Goal: Information Seeking & Learning: Learn about a topic

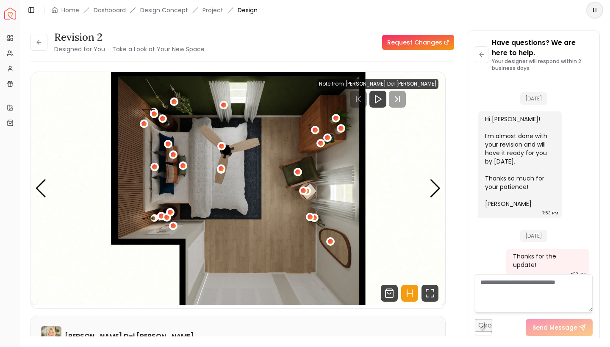
scroll to position [1412, 0]
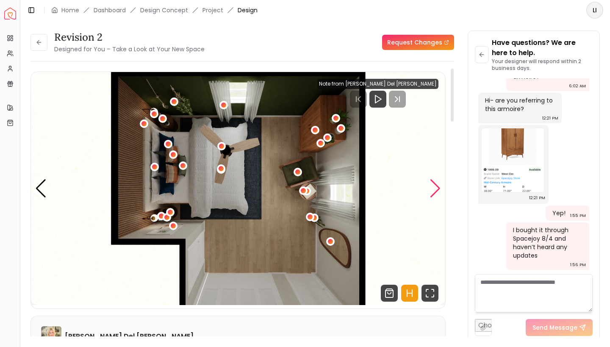
click at [433, 185] on div "Next slide" at bounding box center [435, 188] width 11 height 19
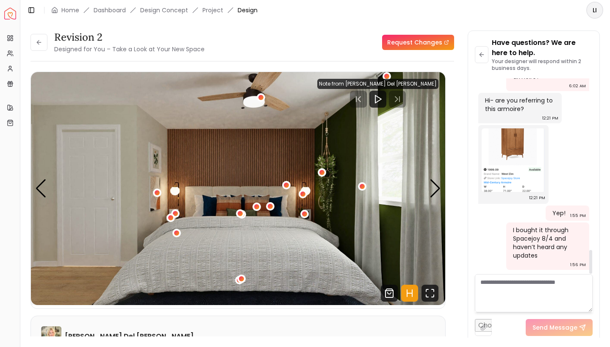
scroll to position [0, 0]
click at [383, 101] on icon "Play" at bounding box center [378, 99] width 10 height 10
click at [411, 100] on rect "Pause" at bounding box center [412, 99] width 2 height 7
click at [410, 105] on div at bounding box center [410, 99] width 17 height 17
click at [413, 99] on rect "Pause" at bounding box center [412, 99] width 2 height 7
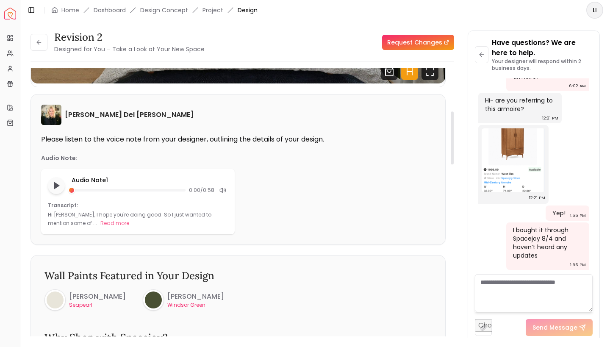
scroll to position [227, 0]
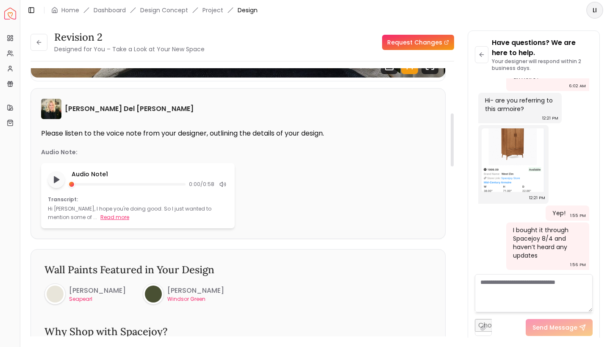
click at [100, 216] on button "Read more" at bounding box center [114, 217] width 29 height 8
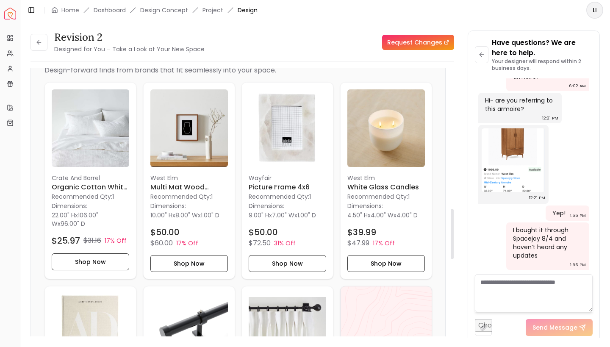
scroll to position [754, 0]
click at [89, 182] on h6 "Organic Cotton White Textured Duvet Cover-King" at bounding box center [91, 187] width 78 height 10
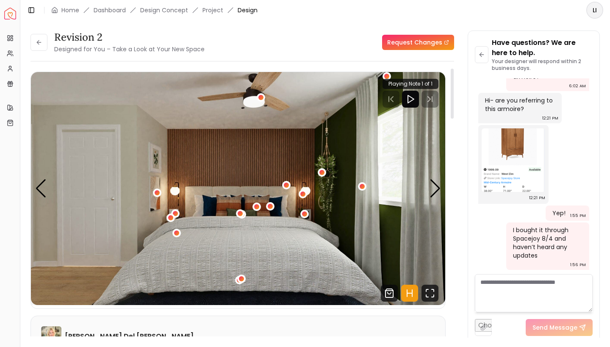
scroll to position [0, 0]
click at [438, 188] on div "Next slide" at bounding box center [435, 188] width 11 height 19
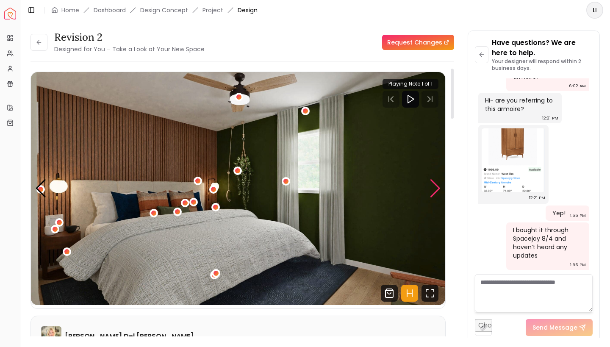
click at [434, 188] on div "Next slide" at bounding box center [435, 188] width 11 height 19
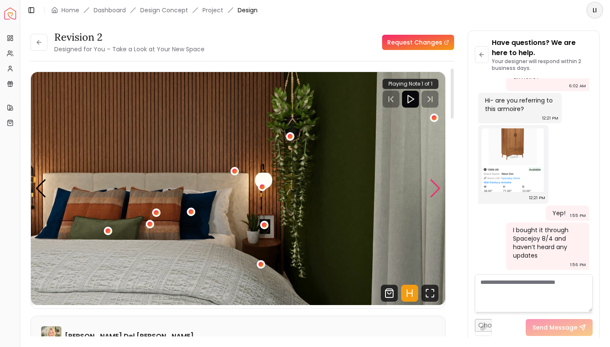
click at [436, 187] on div "Next slide" at bounding box center [435, 188] width 11 height 19
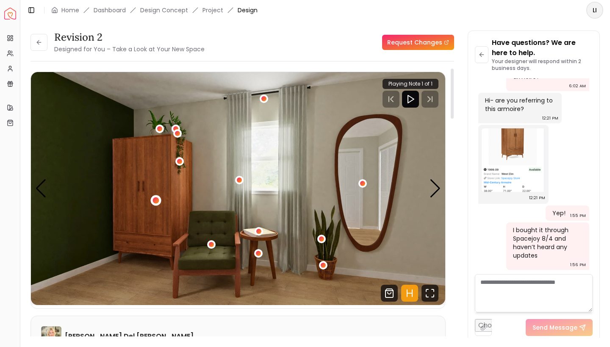
click at [160, 200] on div "4 / 5" at bounding box center [156, 200] width 11 height 11
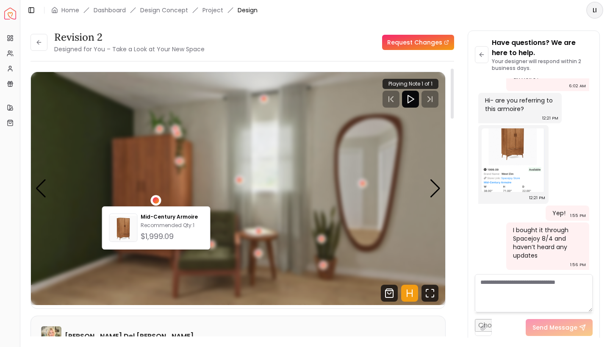
click at [158, 201] on div "4 / 5" at bounding box center [156, 200] width 6 height 6
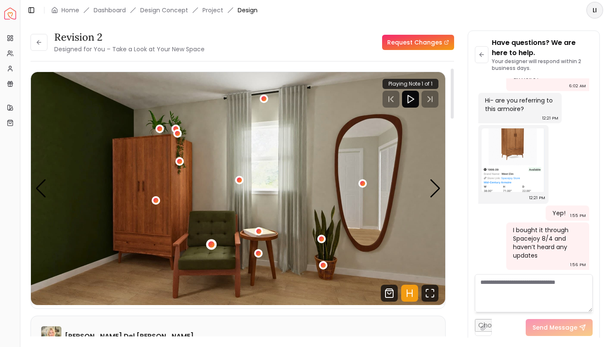
click at [211, 246] on div "4 / 5" at bounding box center [211, 244] width 6 height 6
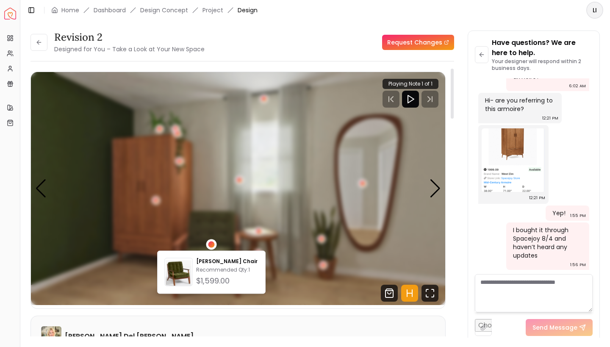
click at [211, 246] on div "4 / 5" at bounding box center [211, 244] width 6 height 6
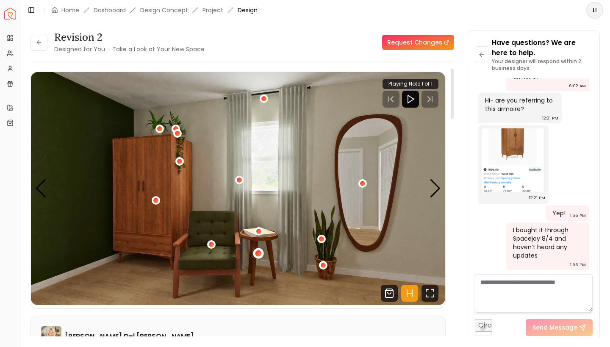
click at [260, 254] on div "4 / 5" at bounding box center [258, 253] width 6 height 6
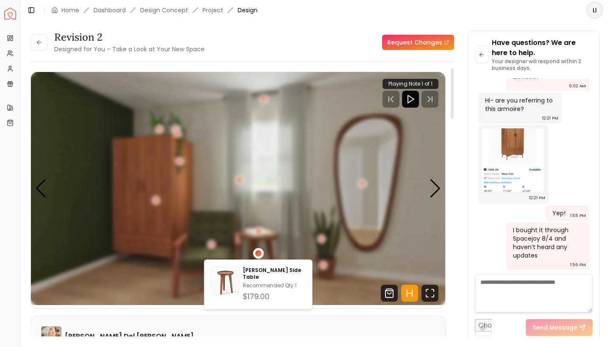
click at [260, 254] on div "4 / 5" at bounding box center [258, 253] width 6 height 6
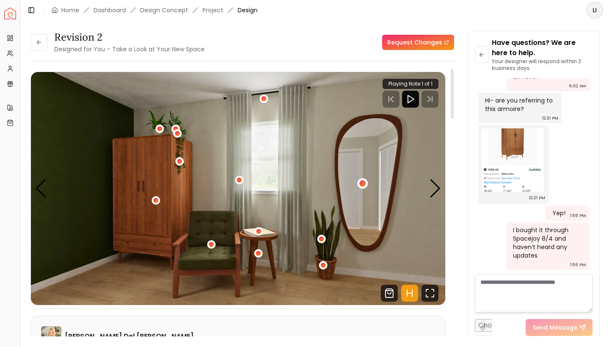
click at [364, 187] on div "4 / 5" at bounding box center [363, 183] width 11 height 11
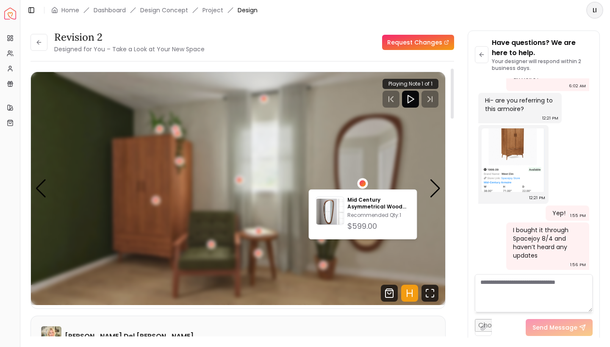
click at [364, 187] on div "4 / 5" at bounding box center [363, 183] width 11 height 11
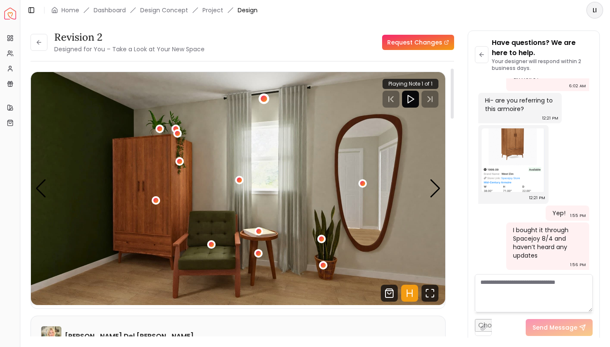
click at [264, 100] on div "4 / 5" at bounding box center [264, 99] width 6 height 6
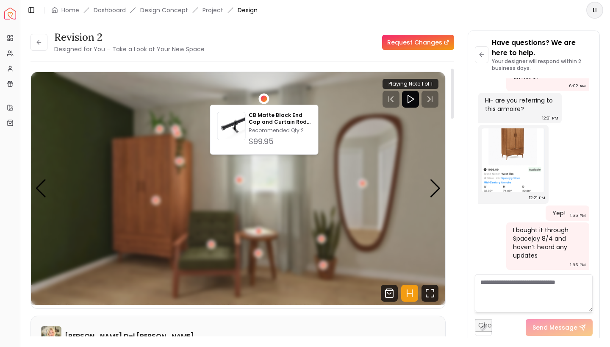
click at [264, 100] on div "4 / 5" at bounding box center [264, 99] width 6 height 6
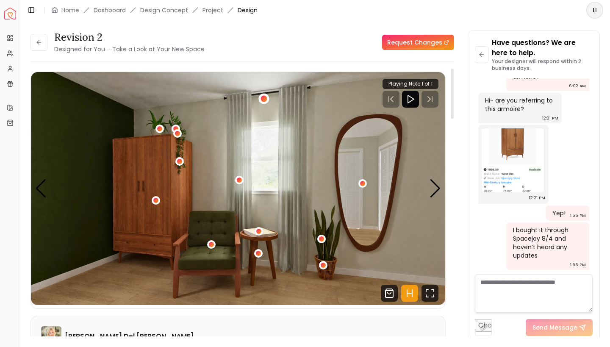
click at [264, 100] on div "4 / 5" at bounding box center [264, 99] width 6 height 6
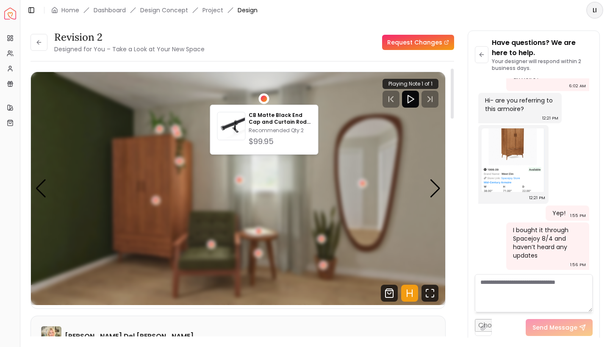
click at [264, 100] on div "4 / 5" at bounding box center [264, 99] width 6 height 6
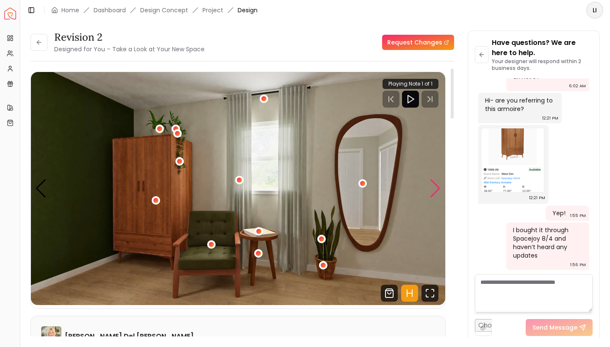
click at [436, 195] on div "Next slide" at bounding box center [435, 188] width 11 height 19
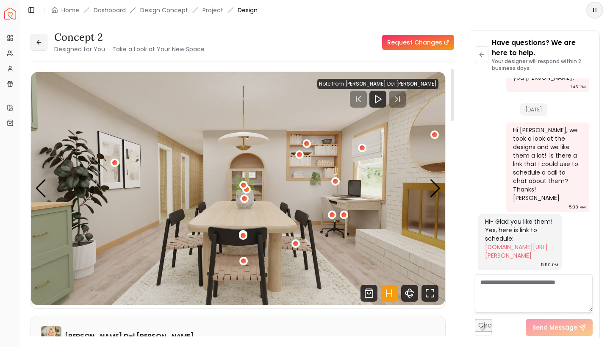
click at [42, 40] on icon at bounding box center [39, 42] width 7 height 7
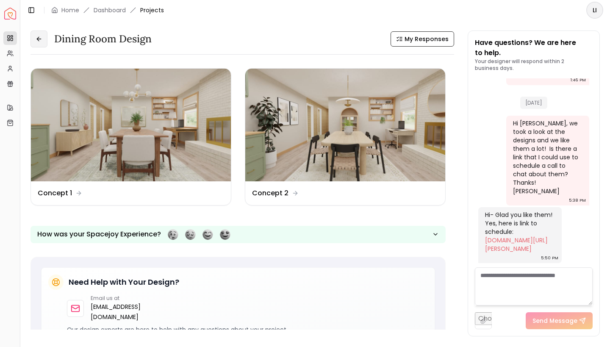
click at [47, 38] on button at bounding box center [38, 38] width 17 height 17
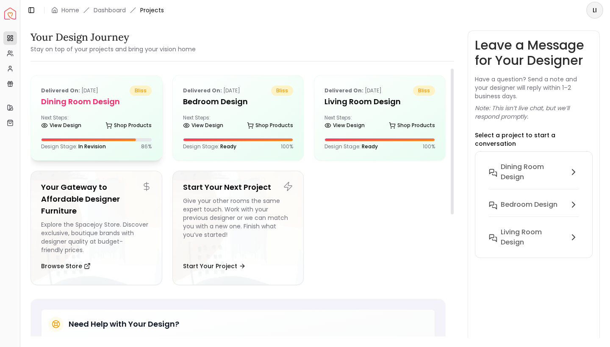
click at [145, 148] on p "86 %" at bounding box center [146, 146] width 11 height 7
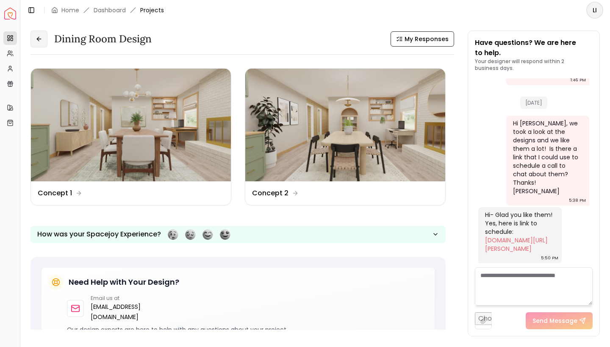
click at [43, 41] on button at bounding box center [38, 38] width 17 height 17
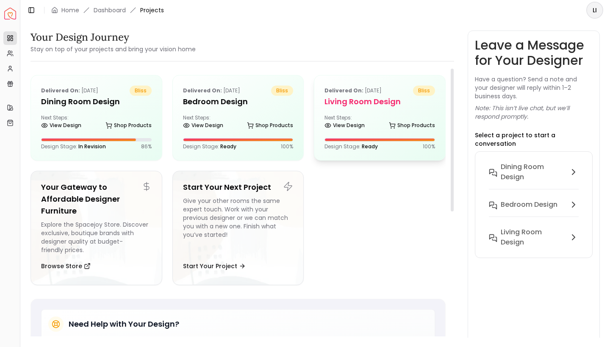
click at [364, 101] on h5 "Living Room Design" at bounding box center [379, 102] width 111 height 12
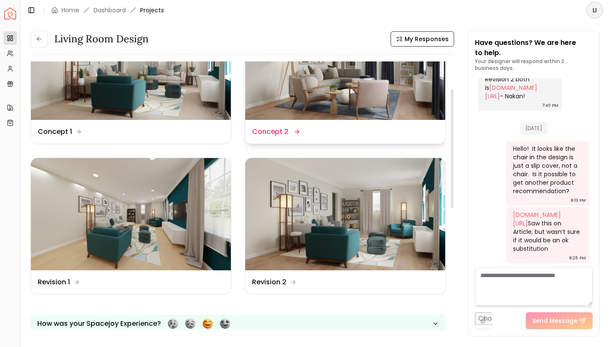
scroll to position [62, 0]
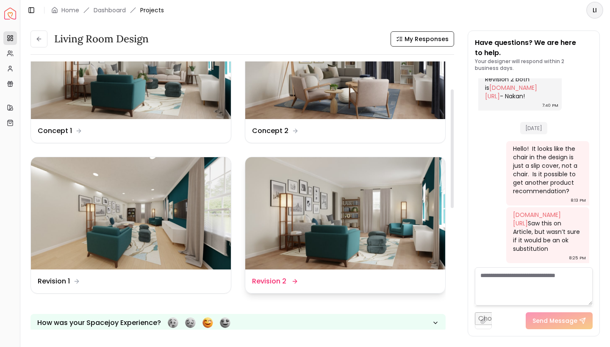
click at [337, 240] on img at bounding box center [345, 213] width 200 height 113
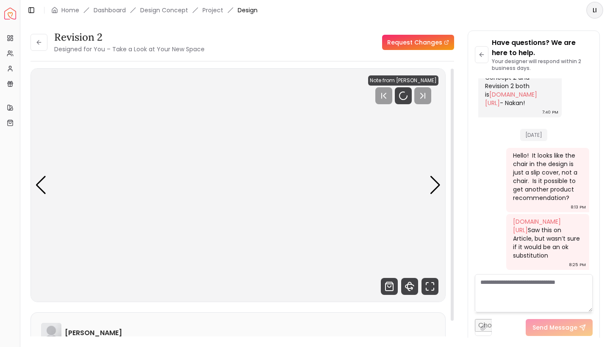
scroll to position [1334, 0]
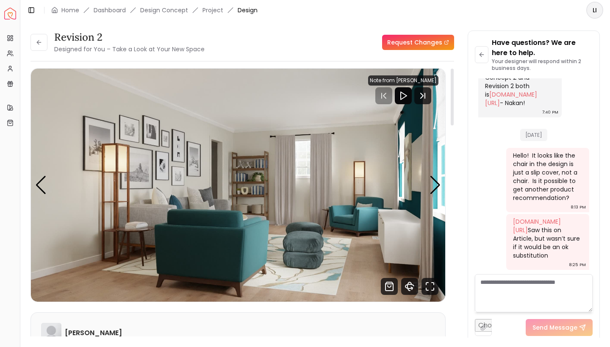
click at [406, 98] on polygon "Play" at bounding box center [404, 96] width 6 height 8
click at [405, 97] on icon "Play" at bounding box center [403, 96] width 10 height 10
click at [405, 96] on icon "Play" at bounding box center [403, 96] width 10 height 10
click at [403, 100] on polygon "Play" at bounding box center [404, 96] width 6 height 8
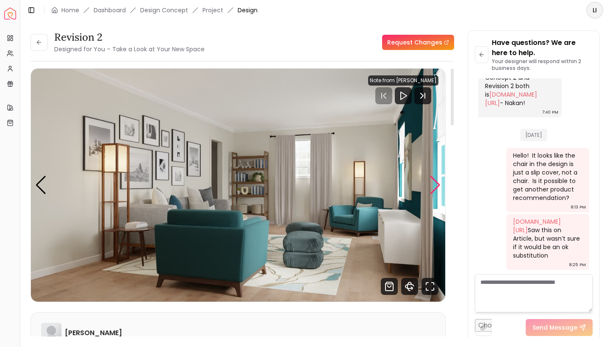
click at [435, 186] on div "Next slide" at bounding box center [435, 185] width 11 height 19
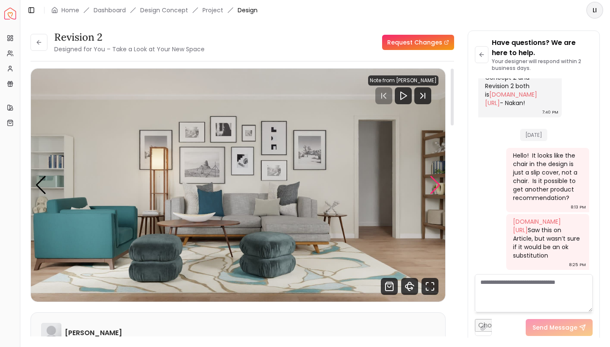
click at [435, 187] on div "Next slide" at bounding box center [435, 185] width 11 height 19
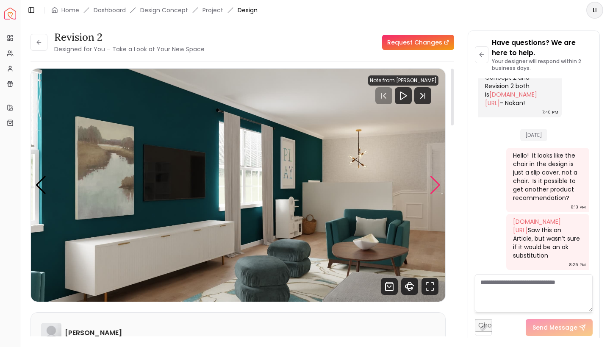
click at [435, 187] on div "Next slide" at bounding box center [435, 185] width 11 height 19
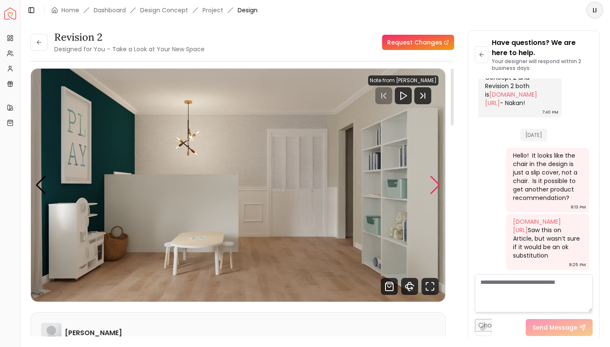
click at [435, 187] on div "Next slide" at bounding box center [435, 185] width 11 height 19
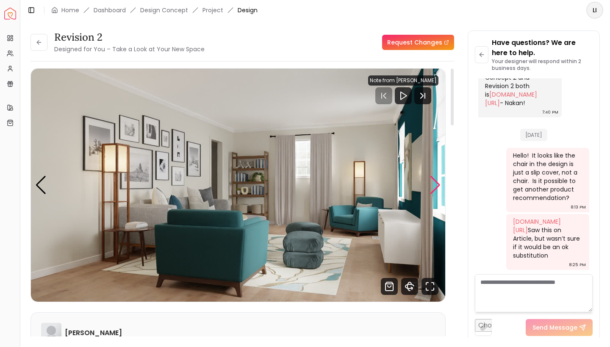
click at [435, 187] on div "Next slide" at bounding box center [435, 185] width 11 height 19
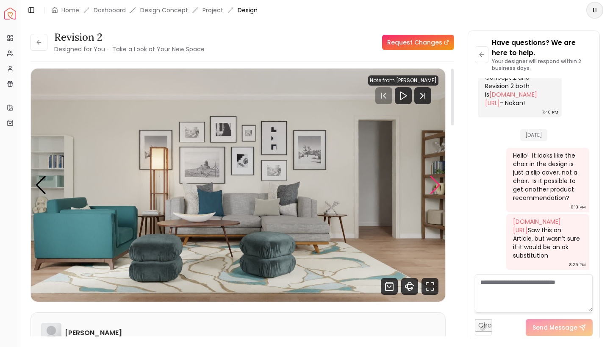
click at [435, 187] on div "Next slide" at bounding box center [435, 185] width 11 height 19
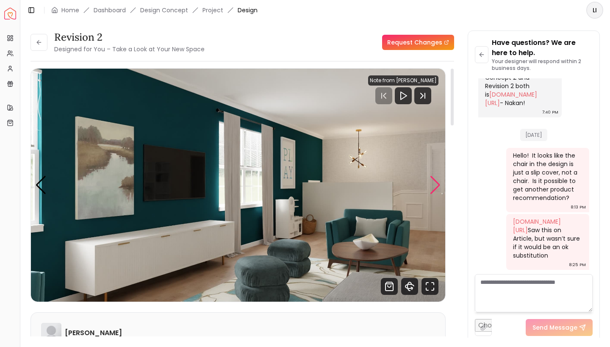
click at [435, 187] on div "Next slide" at bounding box center [435, 185] width 11 height 19
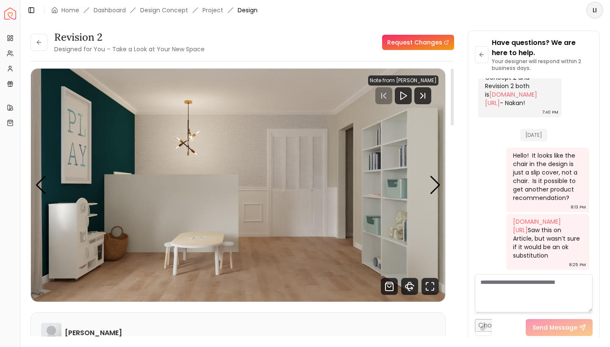
click at [35, 187] on img "4 / 4" at bounding box center [238, 185] width 414 height 233
click at [39, 186] on div "Previous slide" at bounding box center [40, 185] width 11 height 19
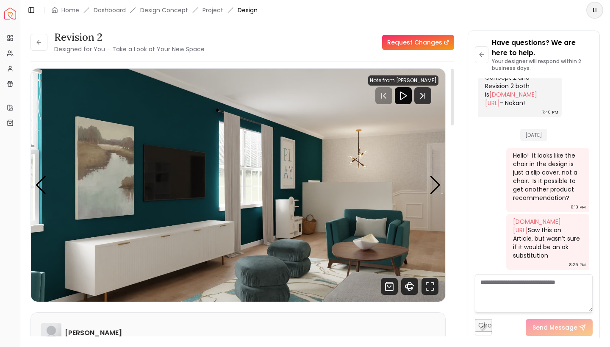
click at [406, 94] on polygon "Play" at bounding box center [404, 96] width 6 height 8
click at [42, 42] on icon at bounding box center [39, 42] width 7 height 7
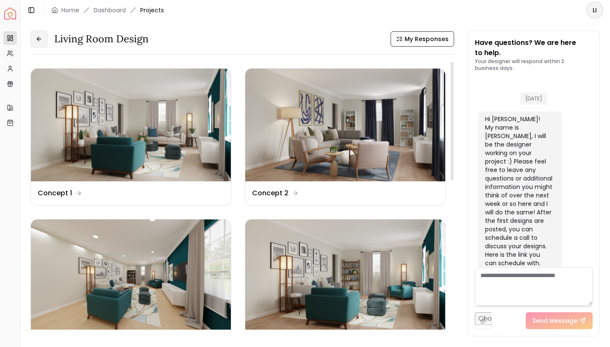
scroll to position [1341, 0]
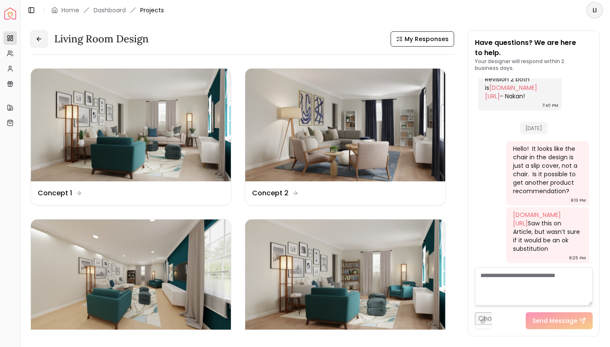
click at [43, 42] on button at bounding box center [38, 38] width 17 height 17
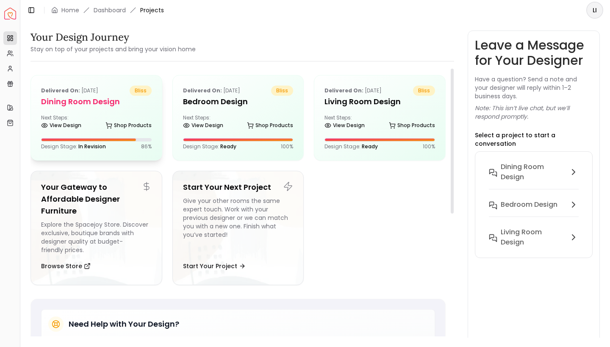
click at [83, 147] on span "In Revision" at bounding box center [92, 146] width 28 height 7
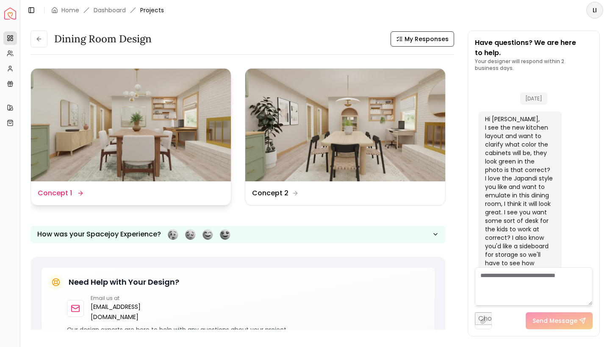
scroll to position [1160, 0]
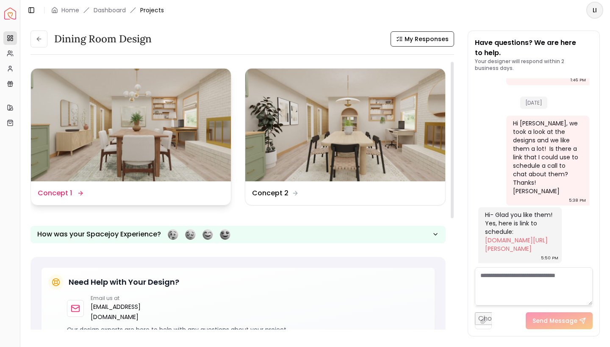
click at [66, 192] on dd "Concept 1" at bounding box center [55, 193] width 34 height 10
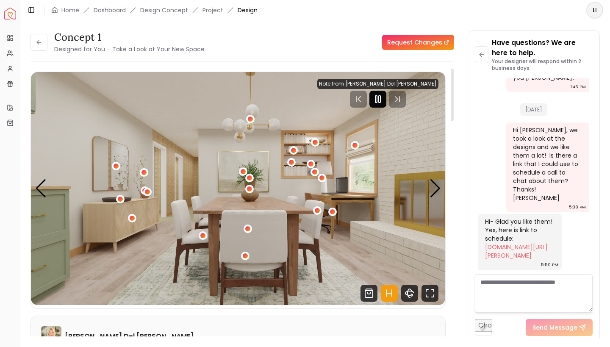
click at [380, 102] on rect "Pause" at bounding box center [380, 99] width 2 height 7
click at [42, 49] on button at bounding box center [38, 42] width 17 height 17
